Goal: Task Accomplishment & Management: Manage account settings

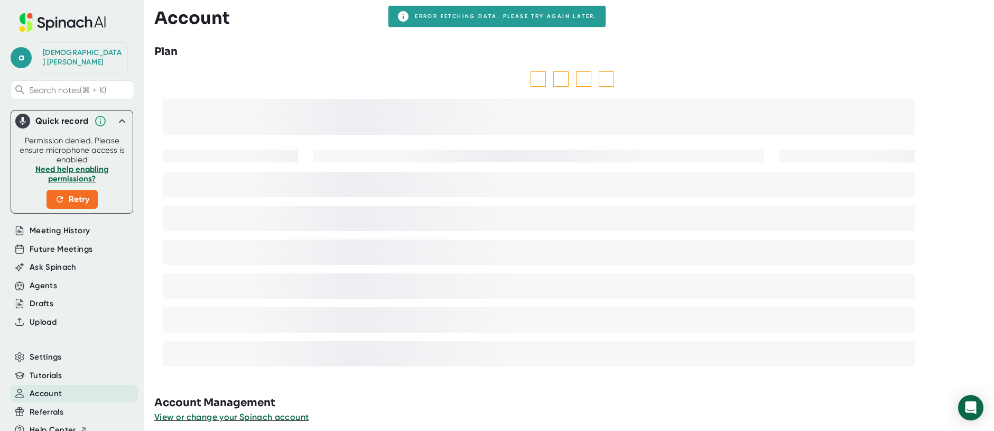
scroll to position [23, 0]
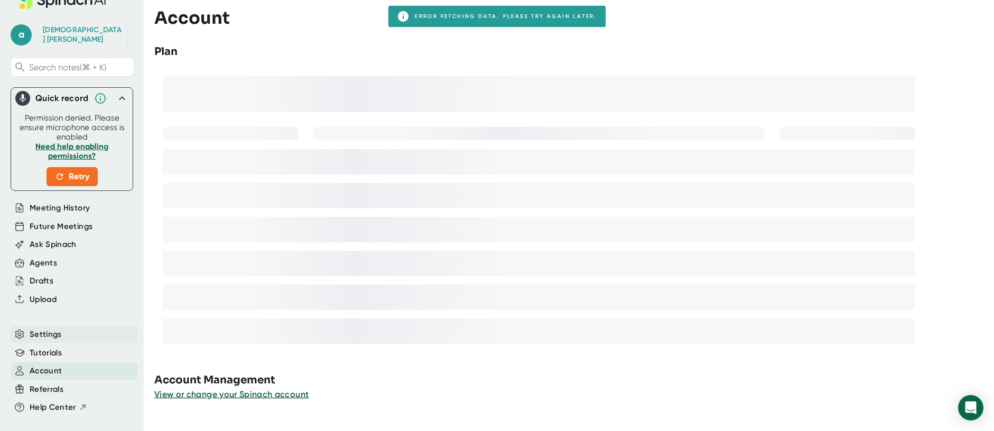
click at [47, 328] on span "Settings" at bounding box center [46, 334] width 32 height 12
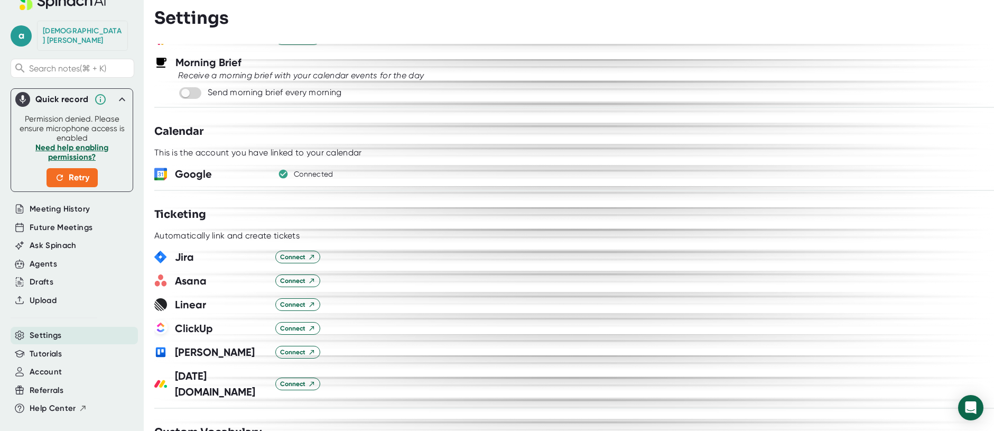
scroll to position [477, 0]
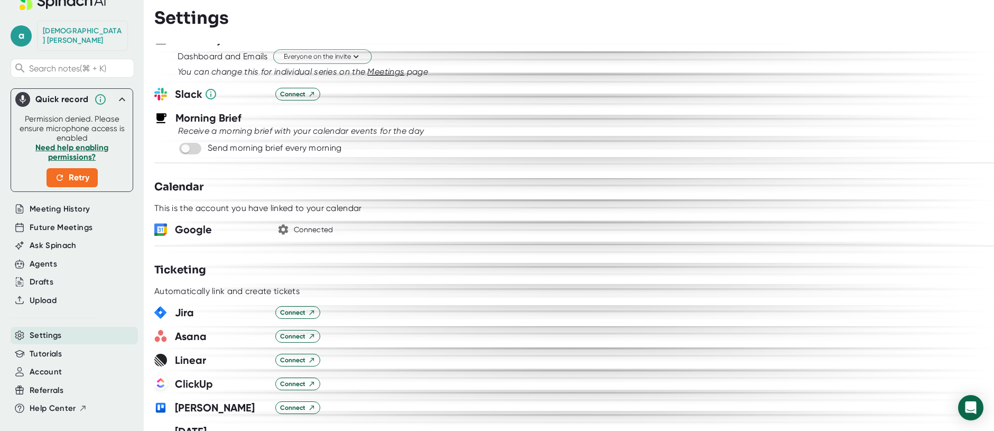
click at [287, 230] on icon "button" at bounding box center [283, 229] width 13 height 13
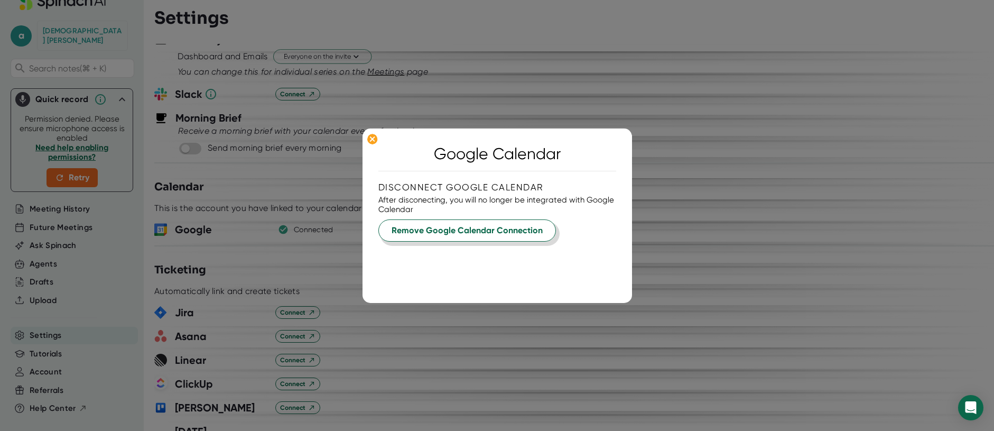
click at [451, 233] on span "Remove Google Calendar Connection" at bounding box center [467, 230] width 151 height 13
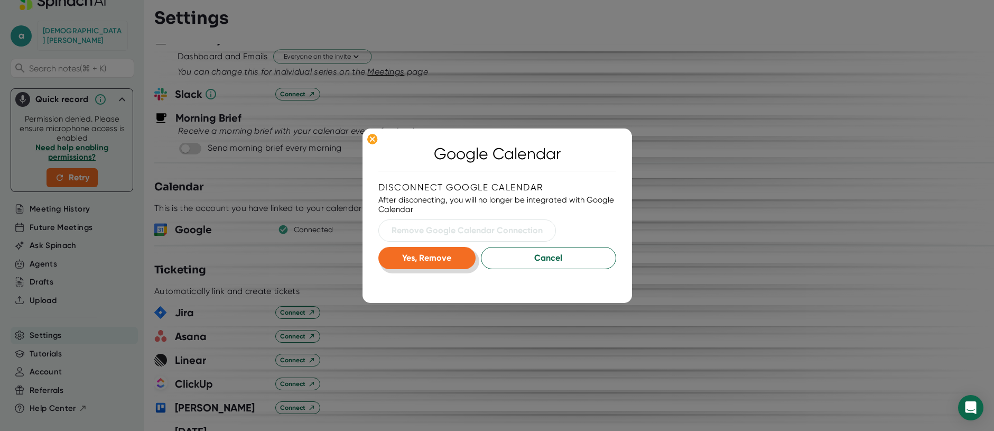
click at [446, 261] on span "Yes, Remove" at bounding box center [426, 258] width 49 height 10
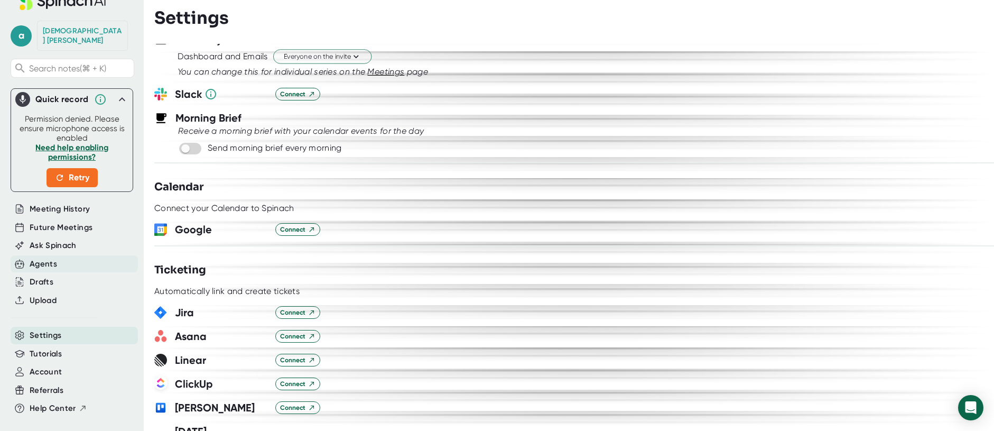
click at [40, 258] on div "Agents" at bounding box center [43, 264] width 27 height 12
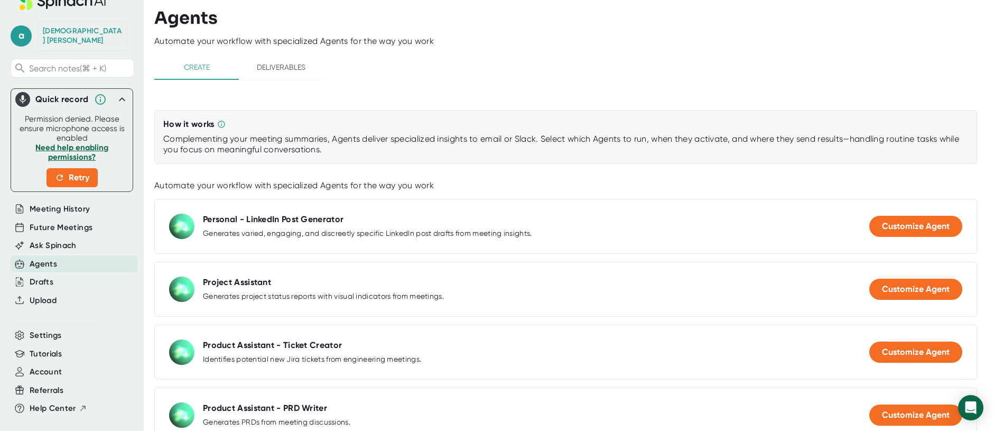
scroll to position [23, 0]
